Goal: Navigation & Orientation: Understand site structure

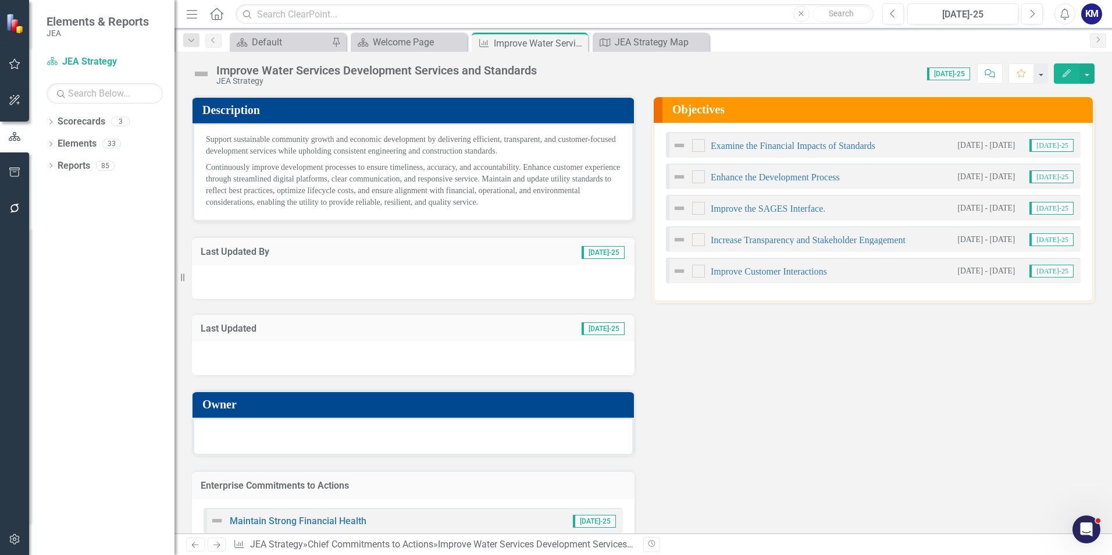
scroll to position [92, 0]
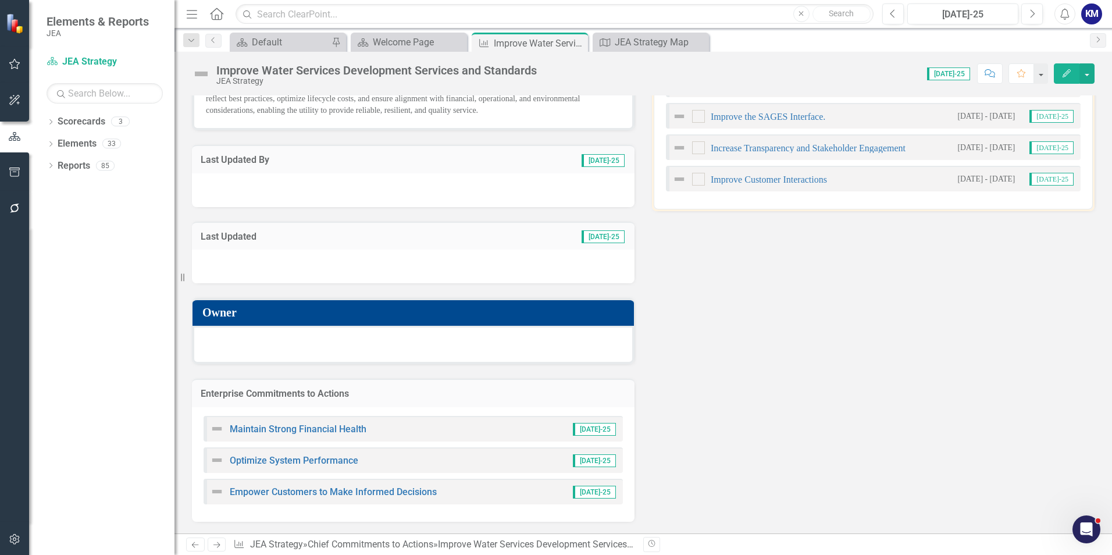
click at [755, 398] on div "Description Support sustainable community growth and economic development by de…" at bounding box center [643, 255] width 920 height 533
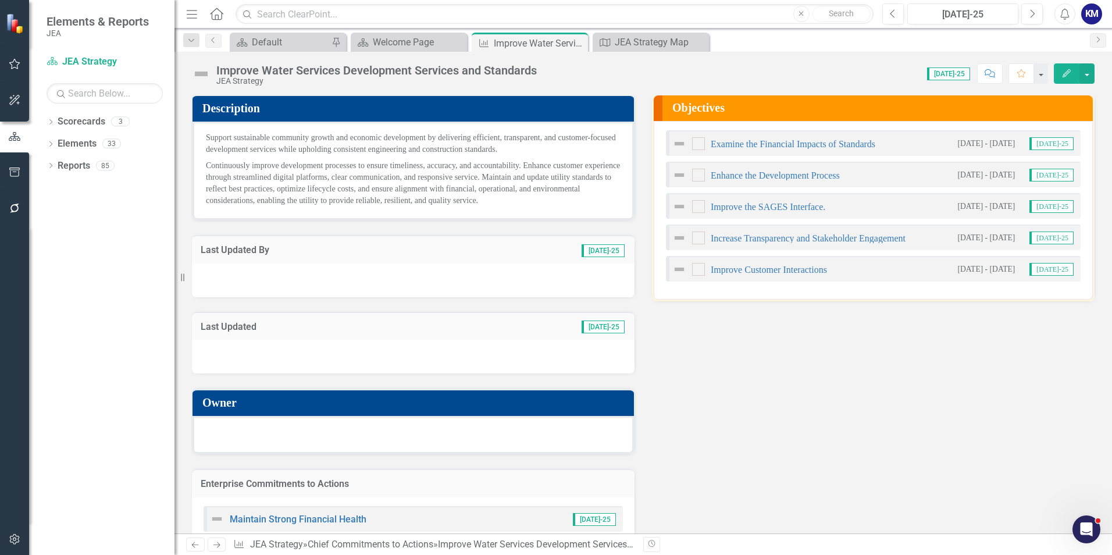
scroll to position [0, 0]
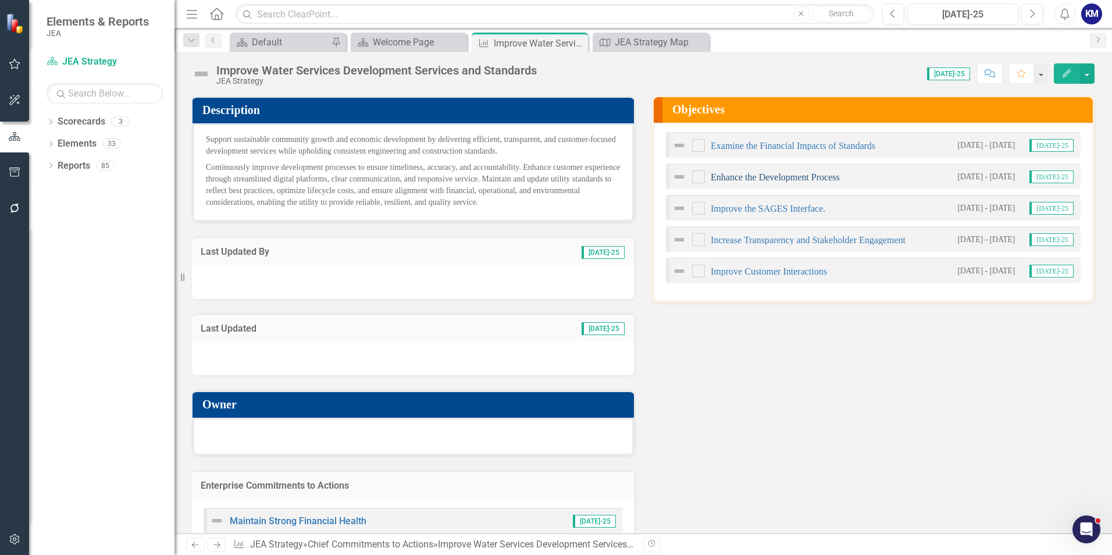
click at [738, 177] on link "Enhance the Development Process" at bounding box center [775, 177] width 129 height 10
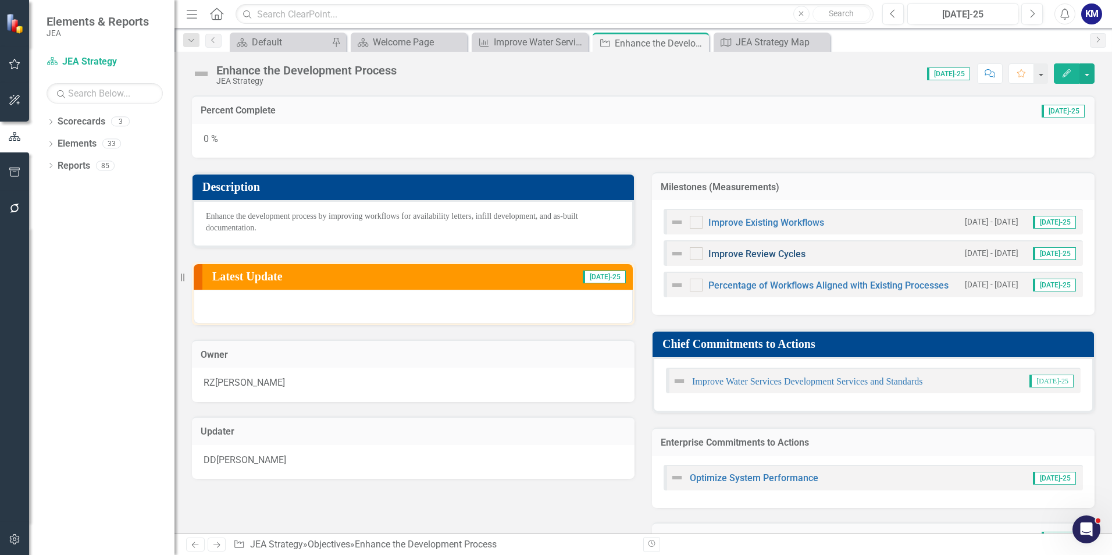
click at [779, 255] on link "Improve Review Cycles" at bounding box center [756, 253] width 97 height 11
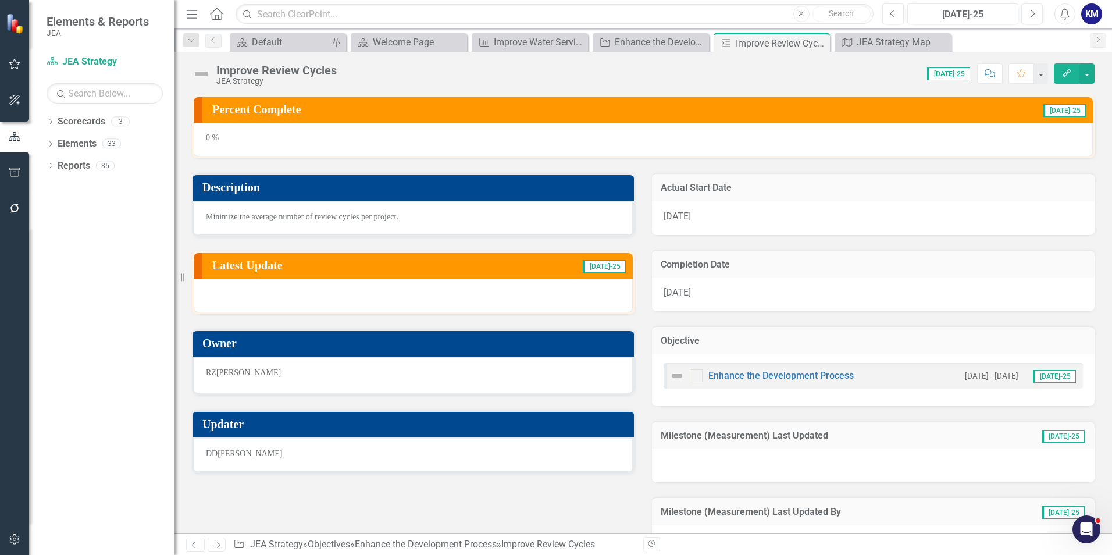
scroll to position [37, 0]
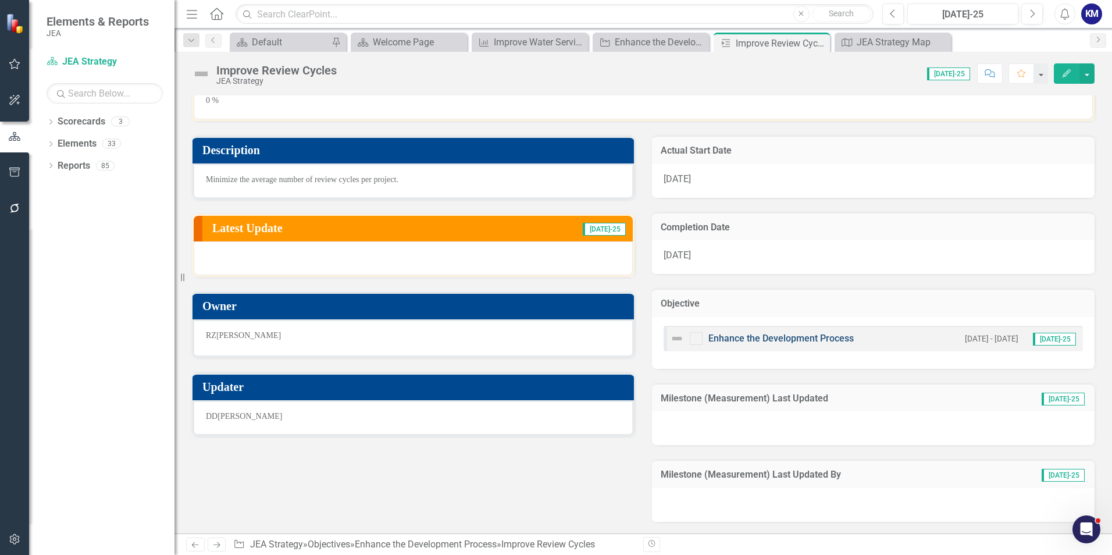
click at [798, 338] on link "Enhance the Development Process" at bounding box center [780, 338] width 145 height 11
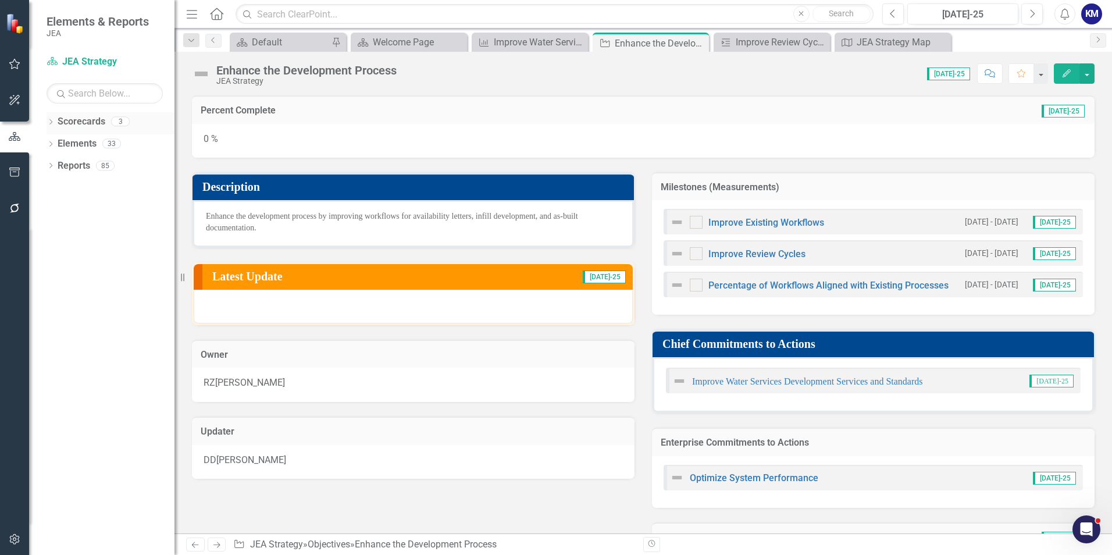
click at [78, 116] on link "Scorecards" at bounding box center [82, 121] width 48 height 13
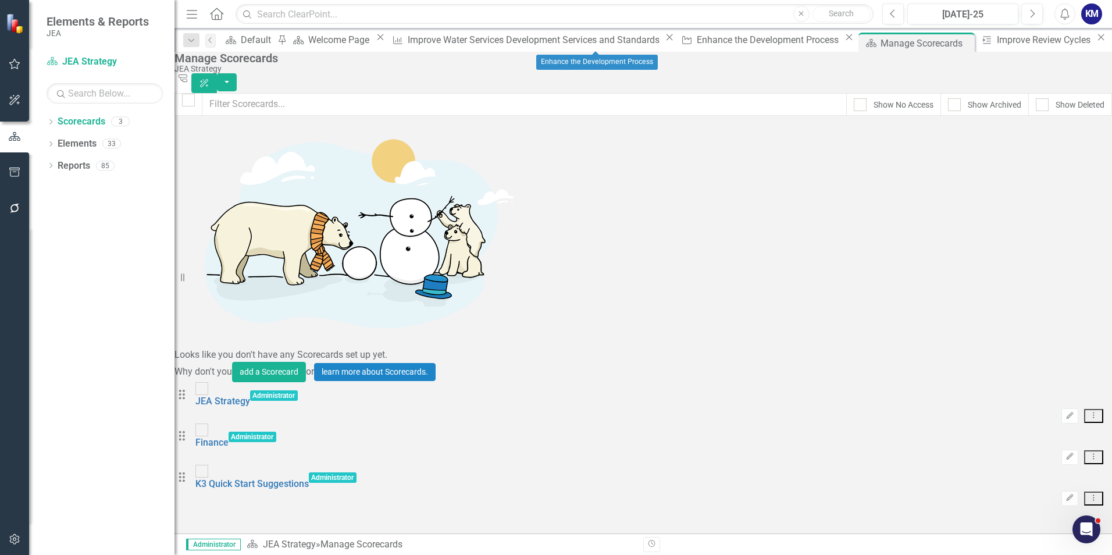
click at [843, 42] on icon "Close" at bounding box center [849, 37] width 12 height 9
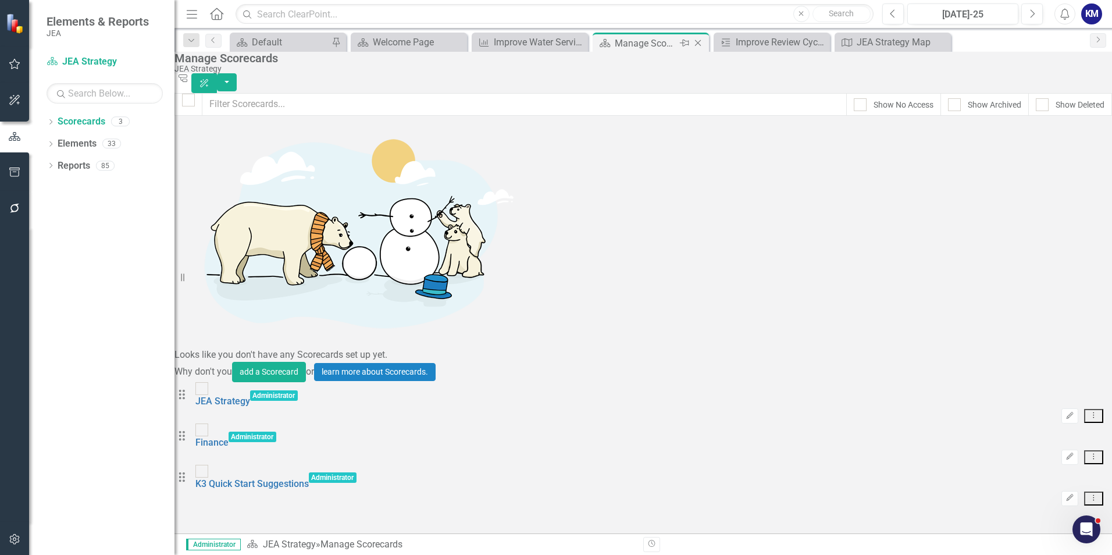
click at [701, 44] on icon "Close" at bounding box center [698, 42] width 12 height 9
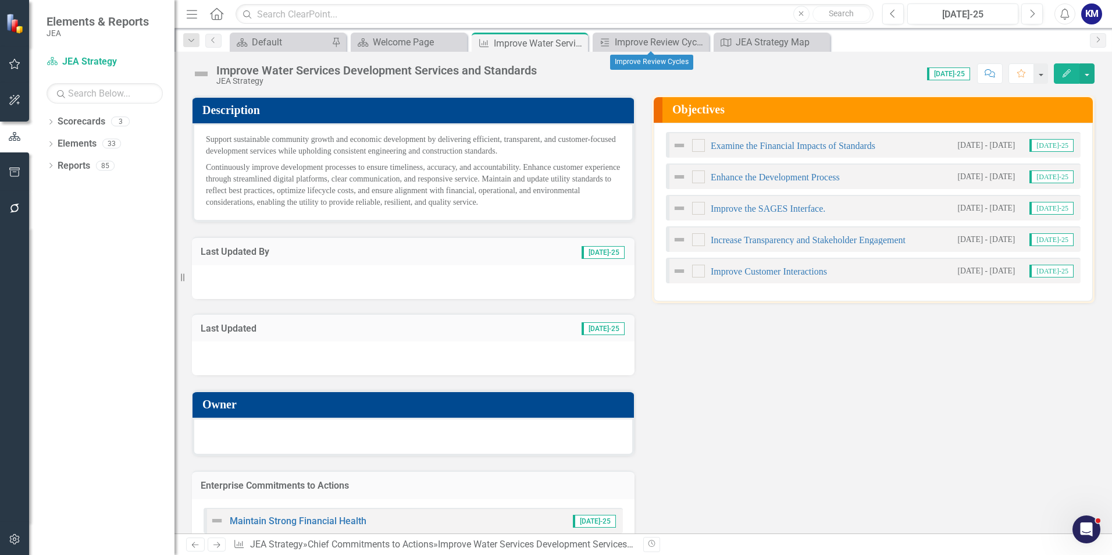
click at [0, 0] on icon at bounding box center [0, 0] width 0 height 0
click at [674, 43] on div "JEA Strategy Map" at bounding box center [653, 42] width 77 height 15
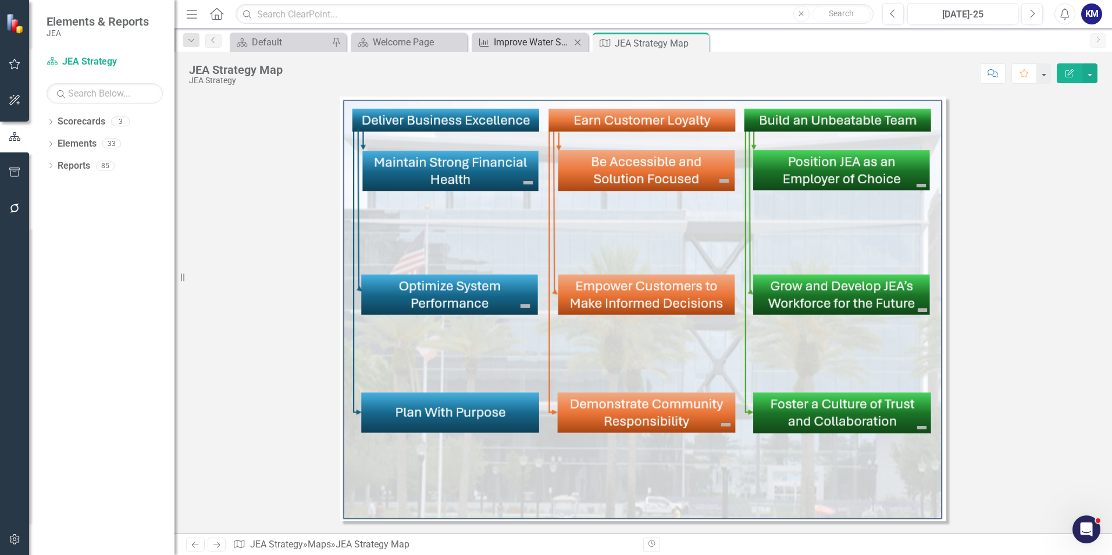
click at [527, 46] on div "Improve Water Services Development Services and Standards" at bounding box center [532, 42] width 77 height 15
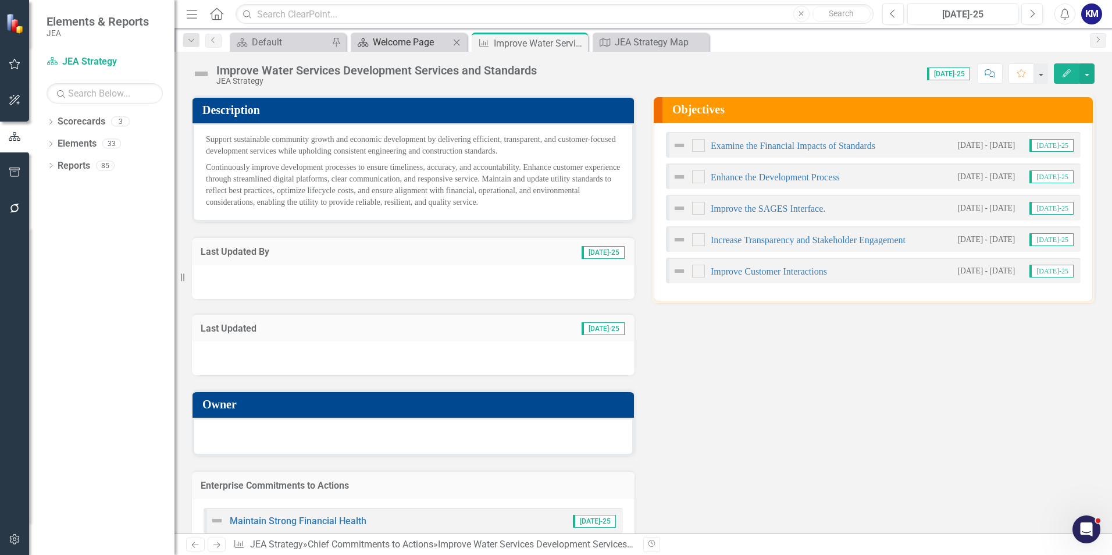
click at [433, 43] on div "Welcome Page" at bounding box center [411, 42] width 77 height 15
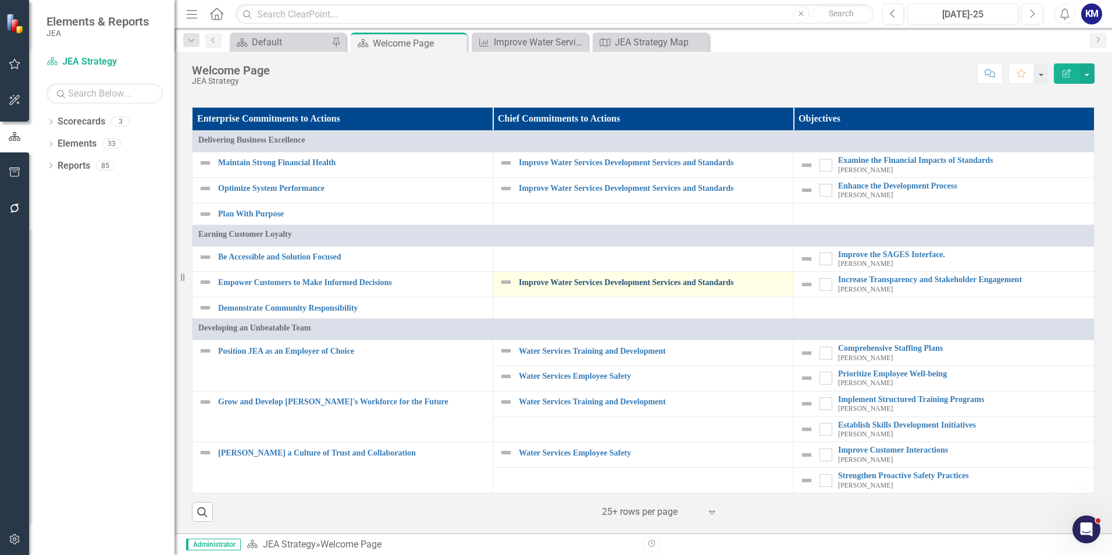
scroll to position [1033, 0]
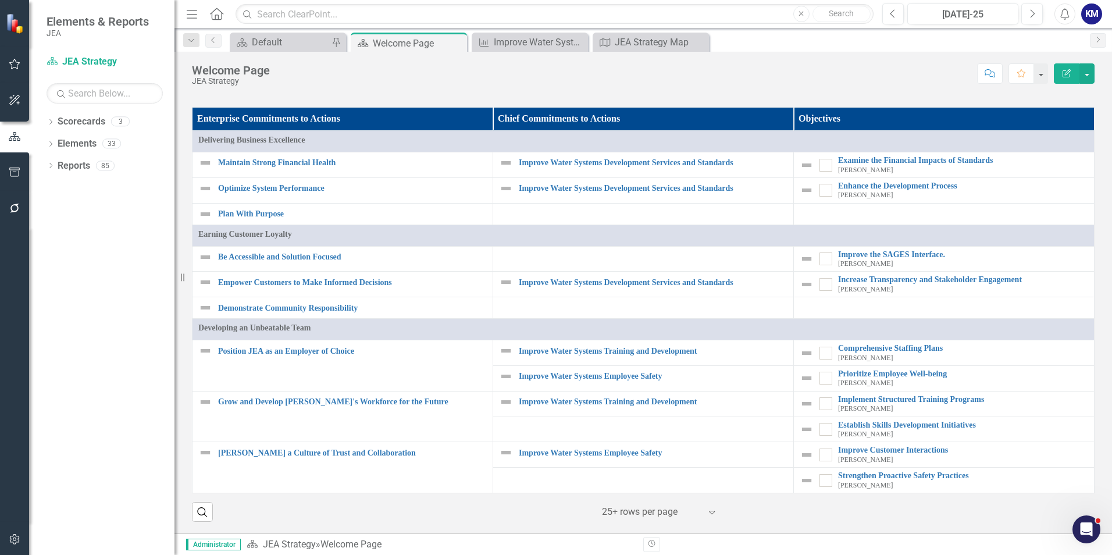
scroll to position [1033, 0]
click at [151, 425] on div "Dropdown Scorecards 3 Dropdown JEA Strategy Finance K3 Quick Start Suggestions …" at bounding box center [101, 333] width 145 height 442
click at [55, 145] on icon "Dropdown" at bounding box center [51, 145] width 8 height 6
click at [103, 206] on link "Objective Initiatives" at bounding box center [91, 209] width 56 height 13
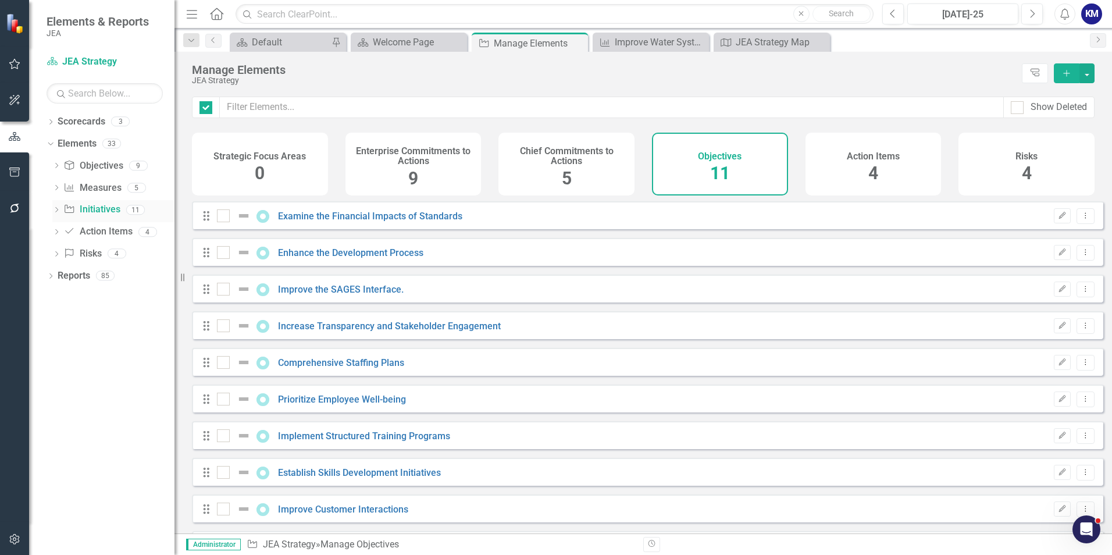
checkbox input "false"
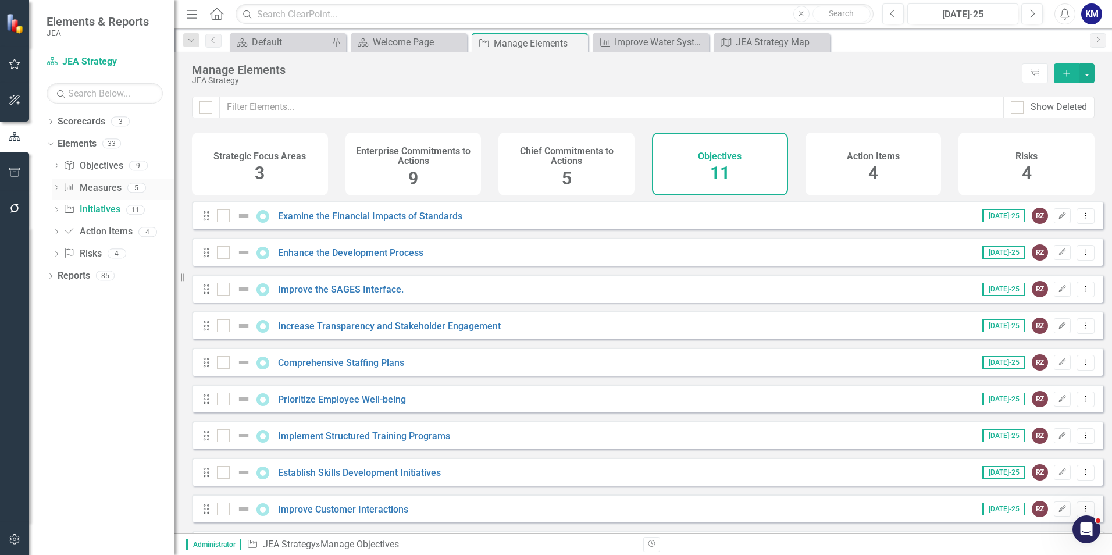
click at [101, 193] on link "Chief Commitments to Action Measures" at bounding box center [92, 187] width 58 height 13
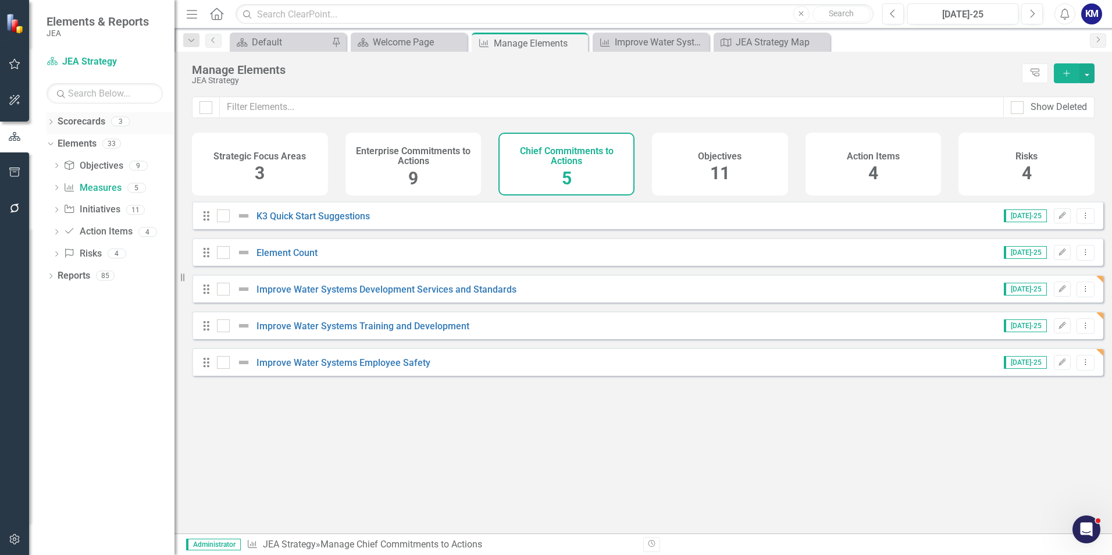
click at [79, 123] on link "Scorecards" at bounding box center [82, 121] width 48 height 13
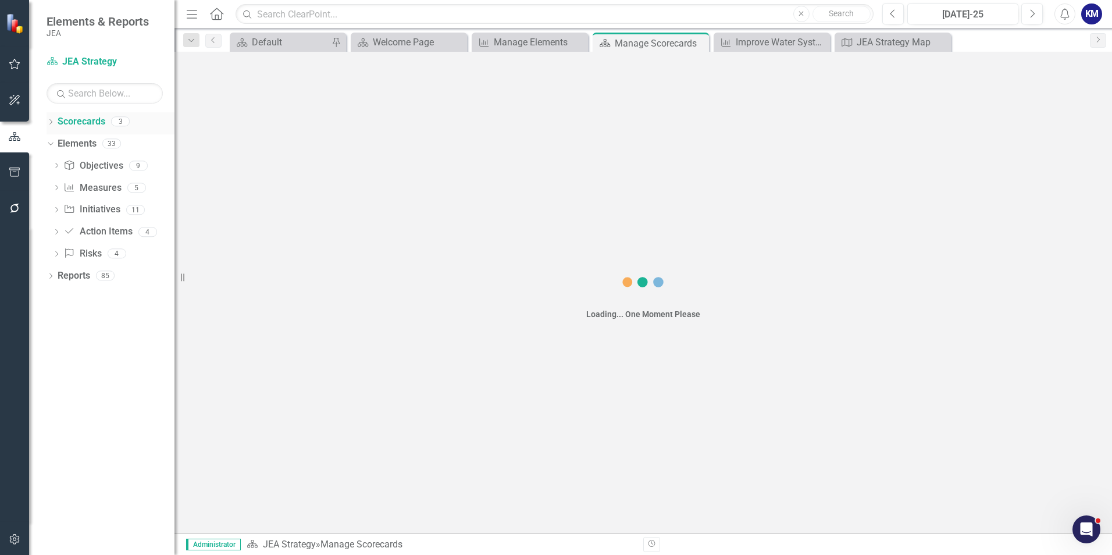
click at [55, 120] on icon "Dropdown" at bounding box center [51, 123] width 8 height 6
click at [79, 138] on link "JEA Strategy" at bounding box center [119, 143] width 110 height 13
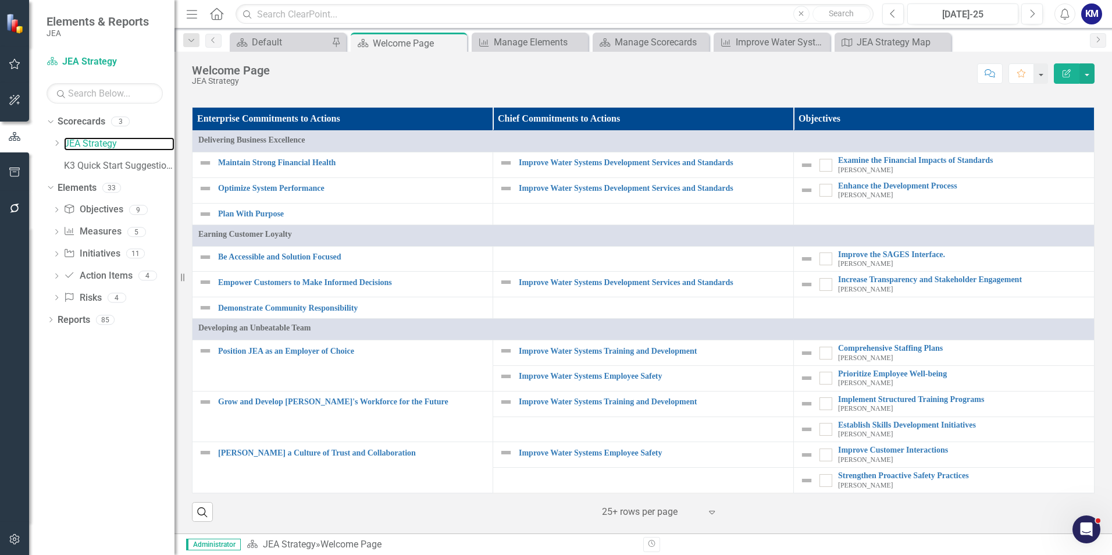
scroll to position [465, 0]
